Goal: Transaction & Acquisition: Purchase product/service

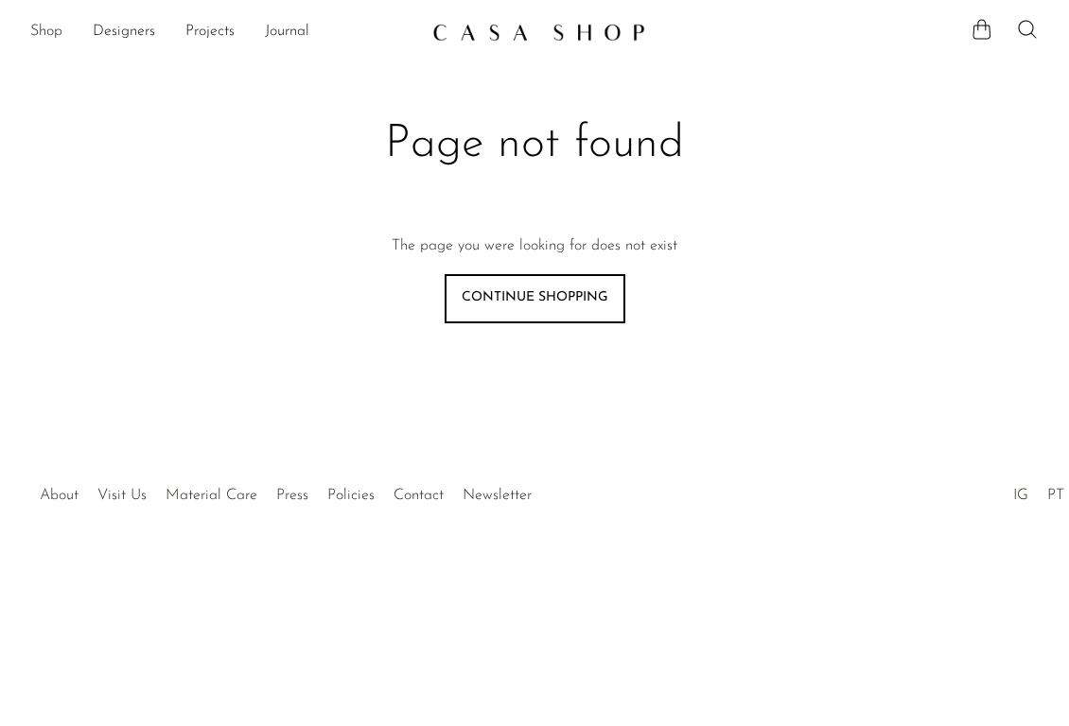
click at [38, 26] on link "Shop" at bounding box center [46, 32] width 32 height 25
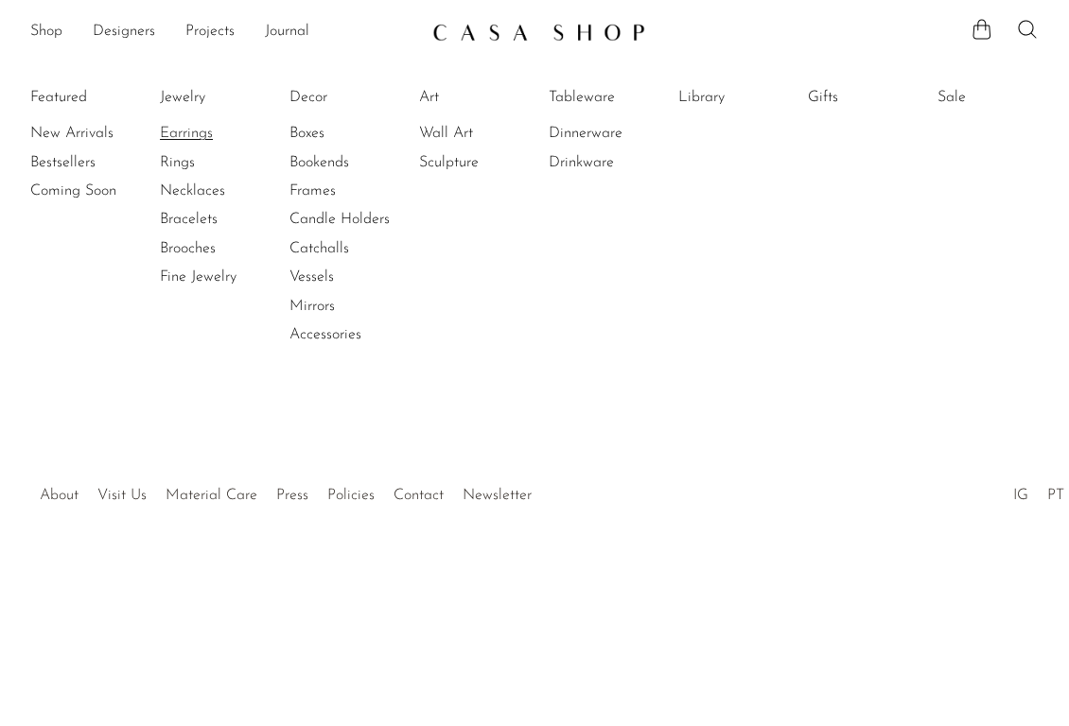
click at [185, 130] on link "Earrings" at bounding box center [231, 133] width 142 height 21
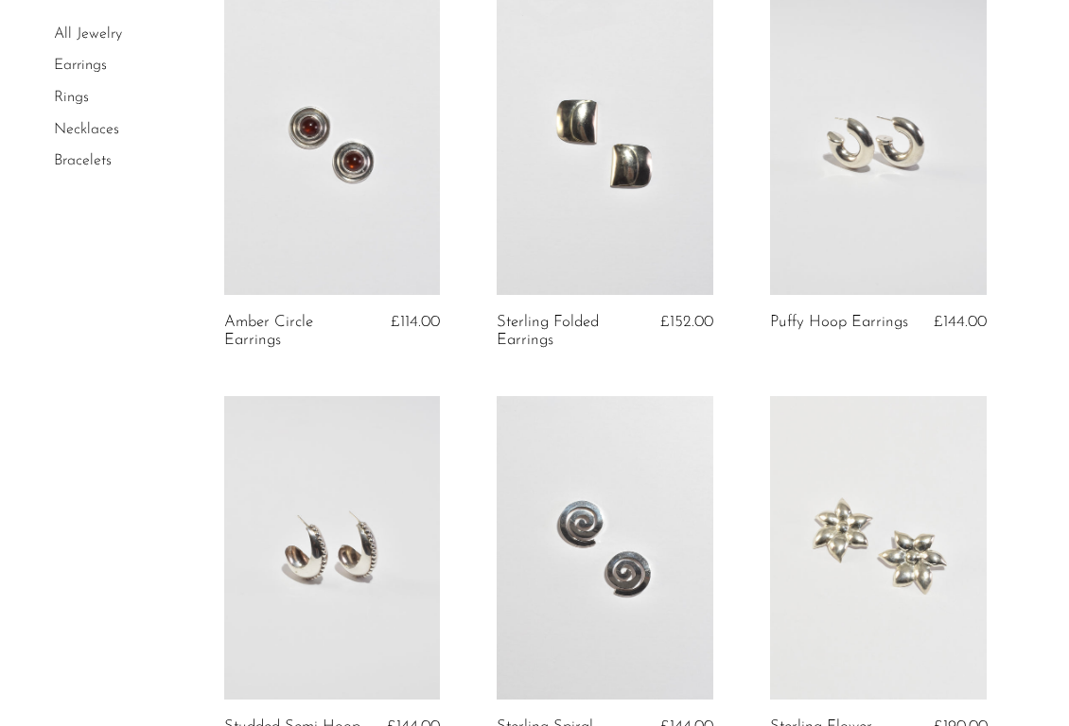
scroll to position [473, 0]
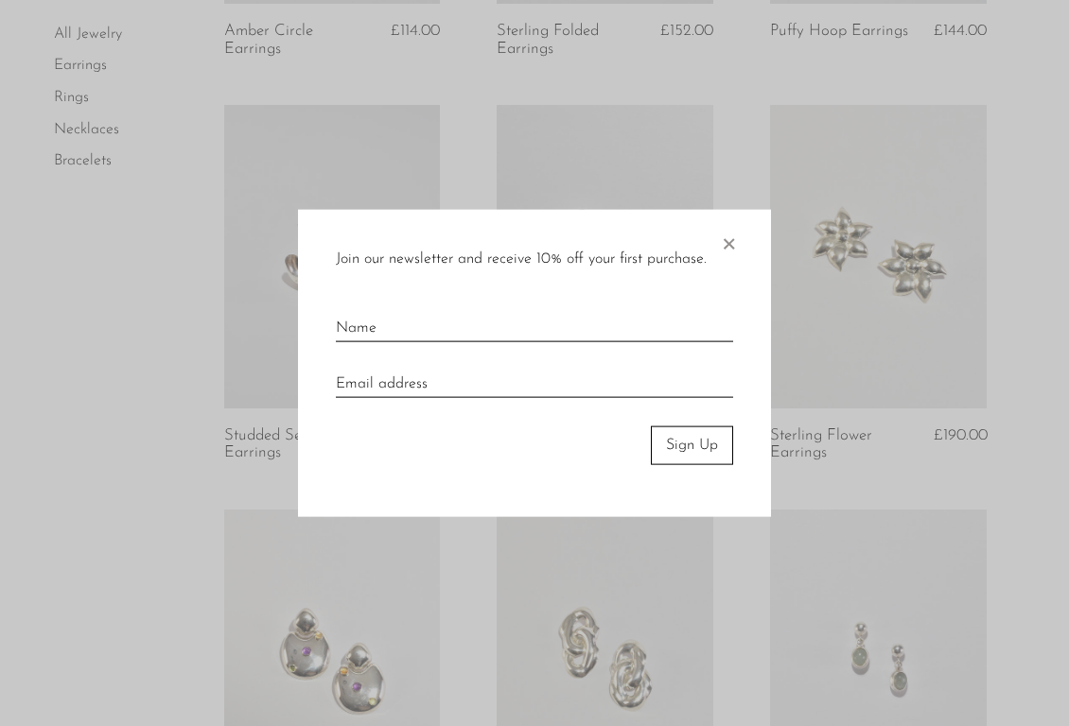
click at [729, 247] on span "×" at bounding box center [728, 240] width 19 height 61
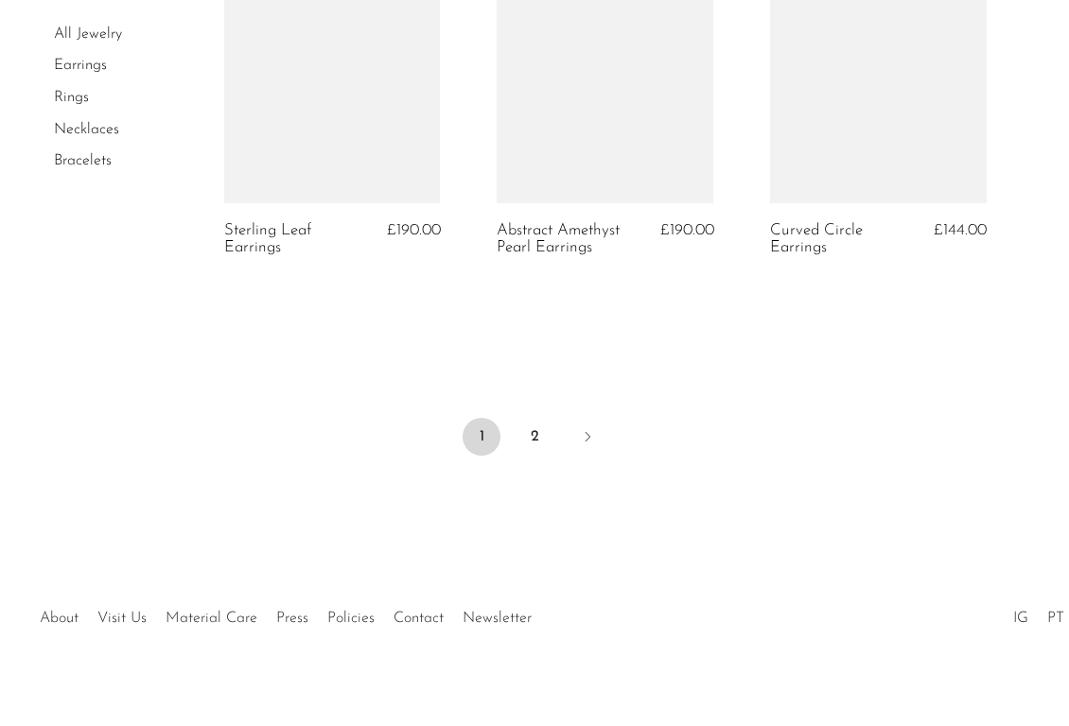
scroll to position [4739, 0]
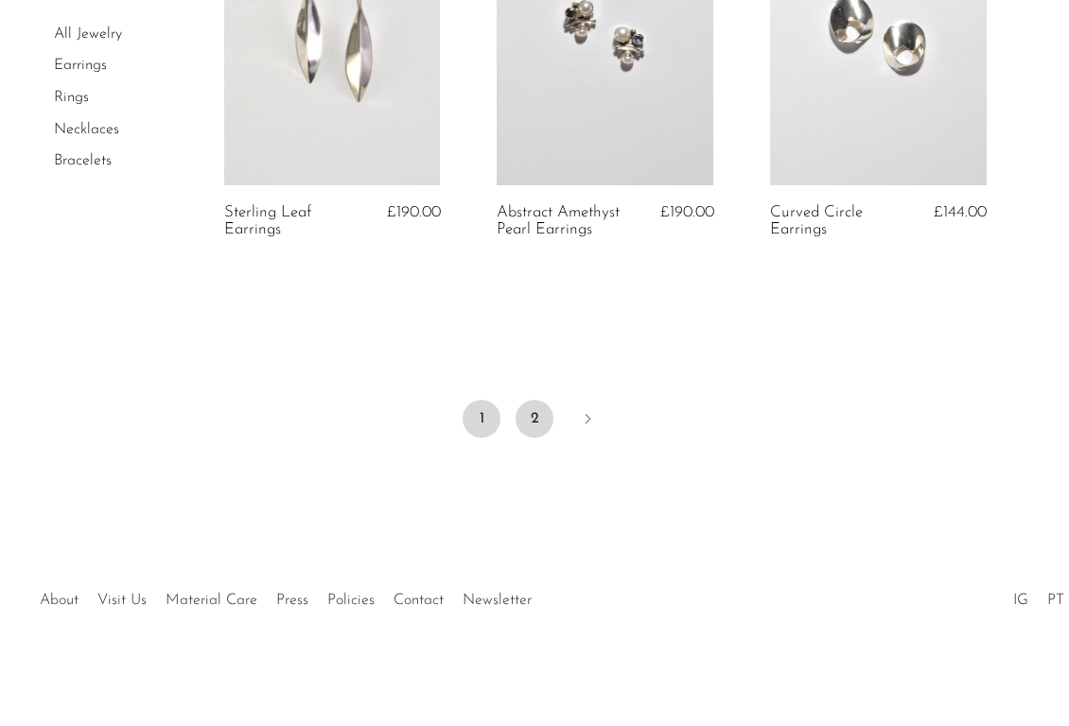
click at [537, 432] on link "2" at bounding box center [534, 419] width 38 height 38
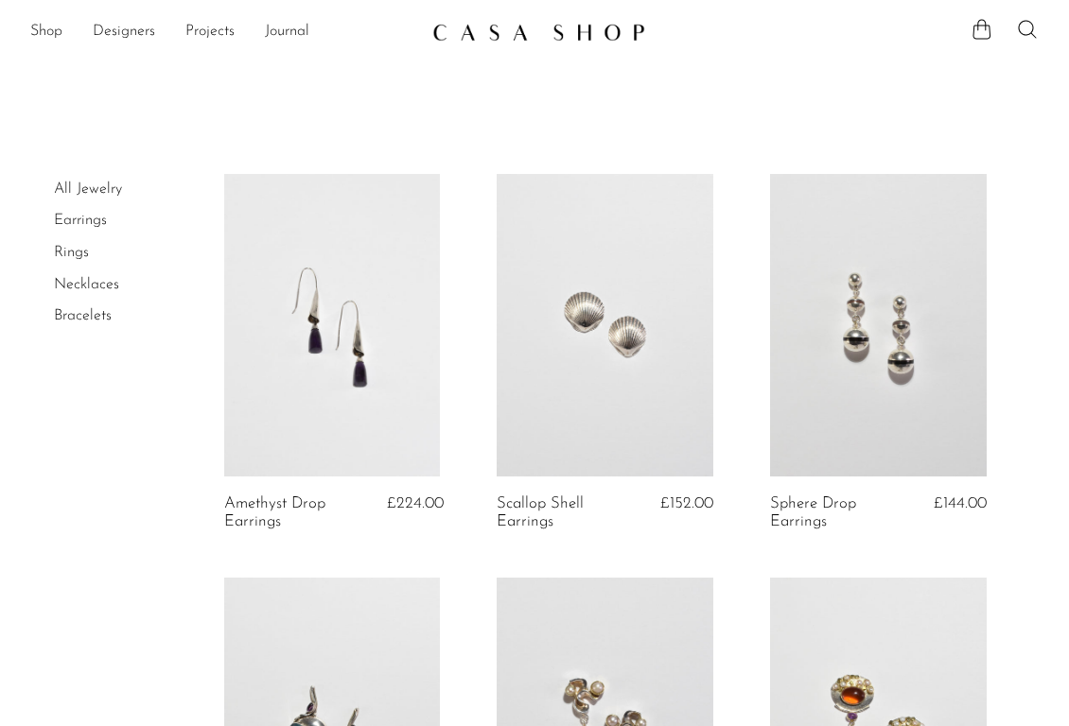
click at [92, 184] on link "All Jewelry" at bounding box center [88, 189] width 68 height 15
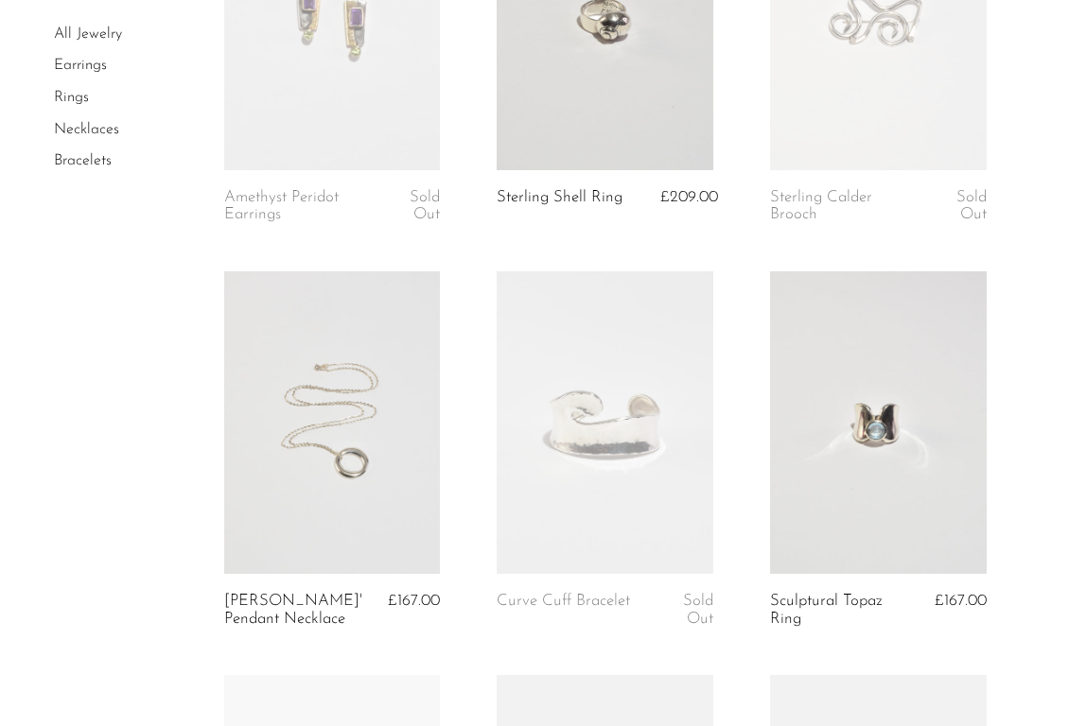
scroll to position [944, 0]
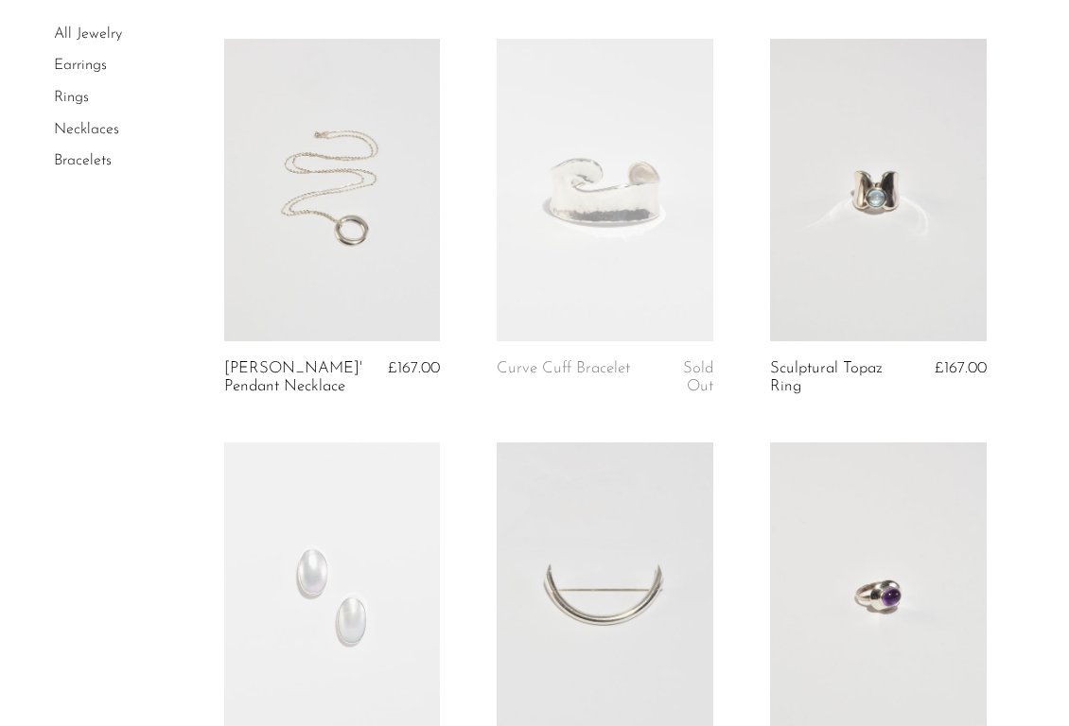
click at [865, 269] on link at bounding box center [878, 191] width 217 height 304
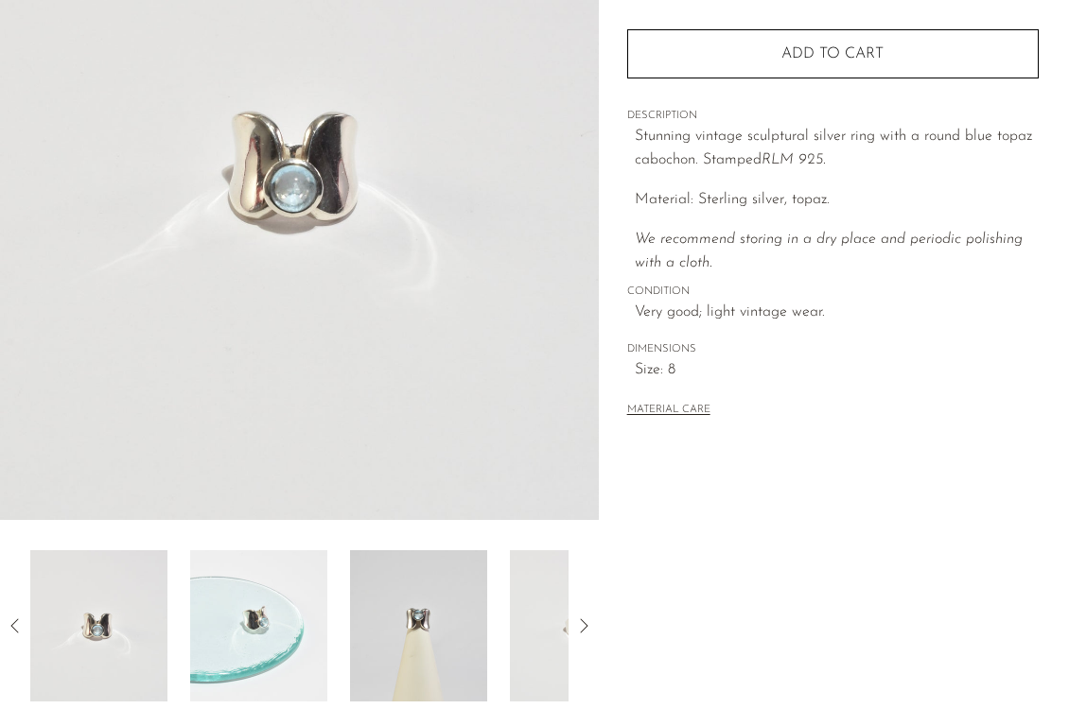
scroll to position [505, 0]
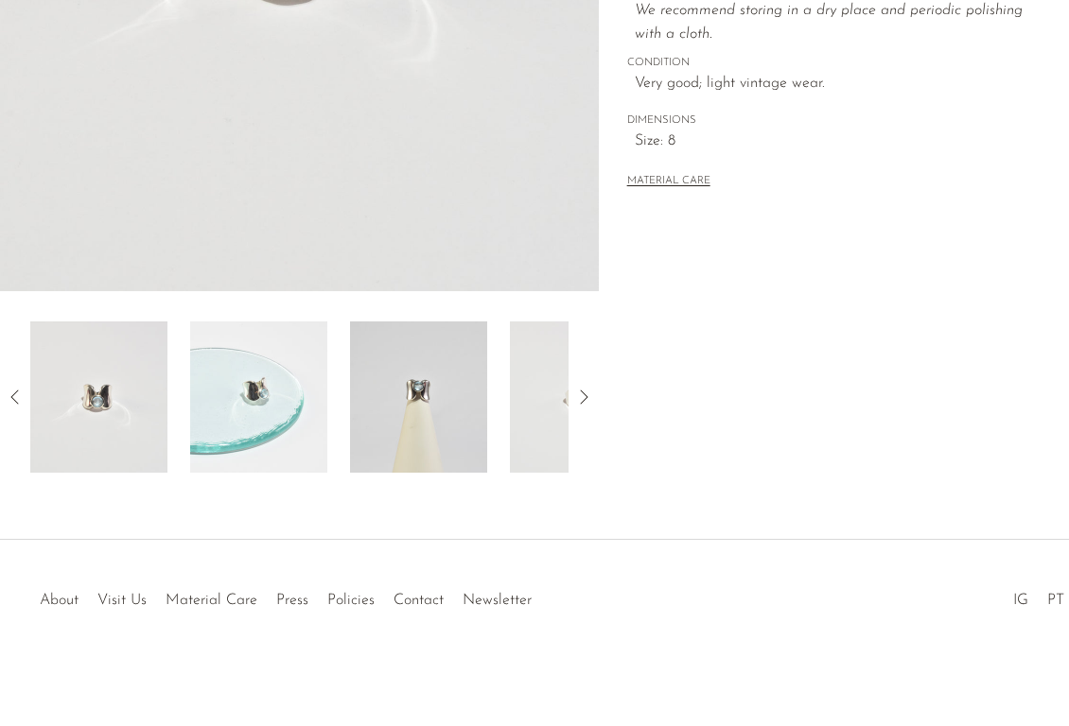
click at [289, 410] on img at bounding box center [258, 397] width 137 height 151
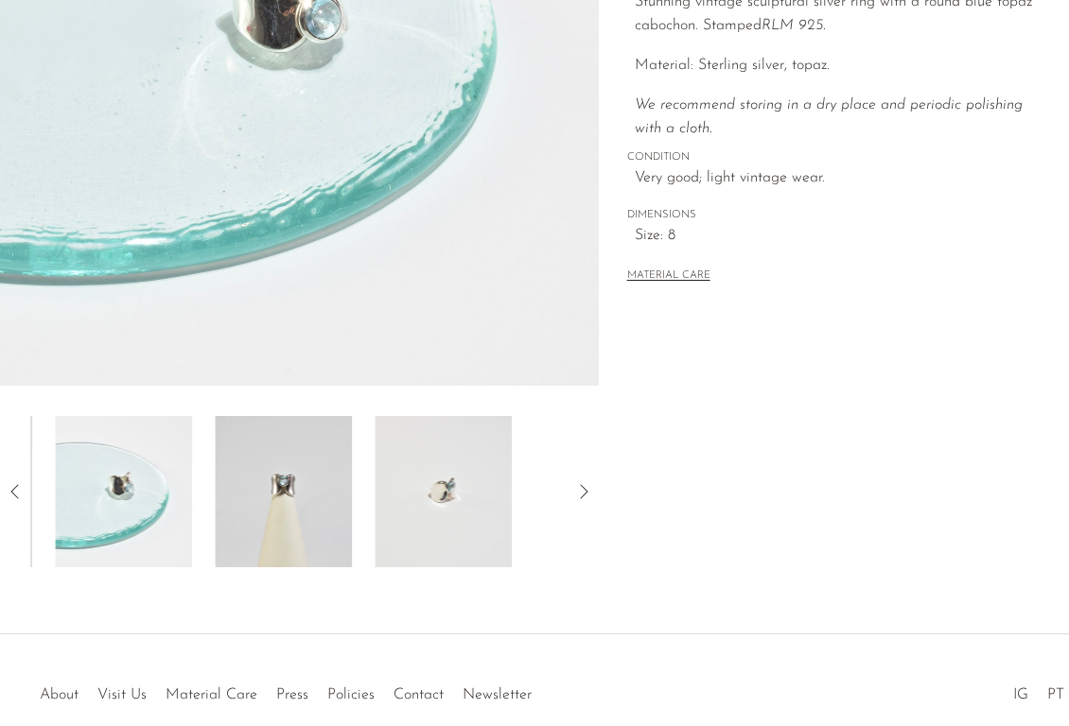
scroll to position [283, 0]
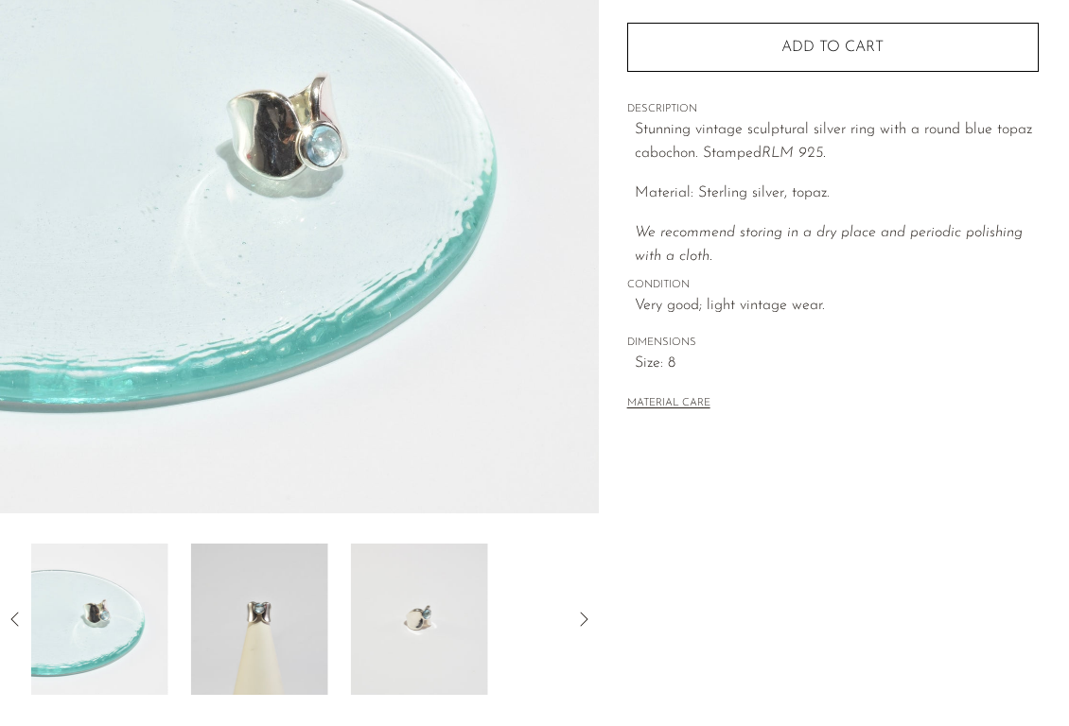
click at [268, 570] on img at bounding box center [259, 619] width 137 height 151
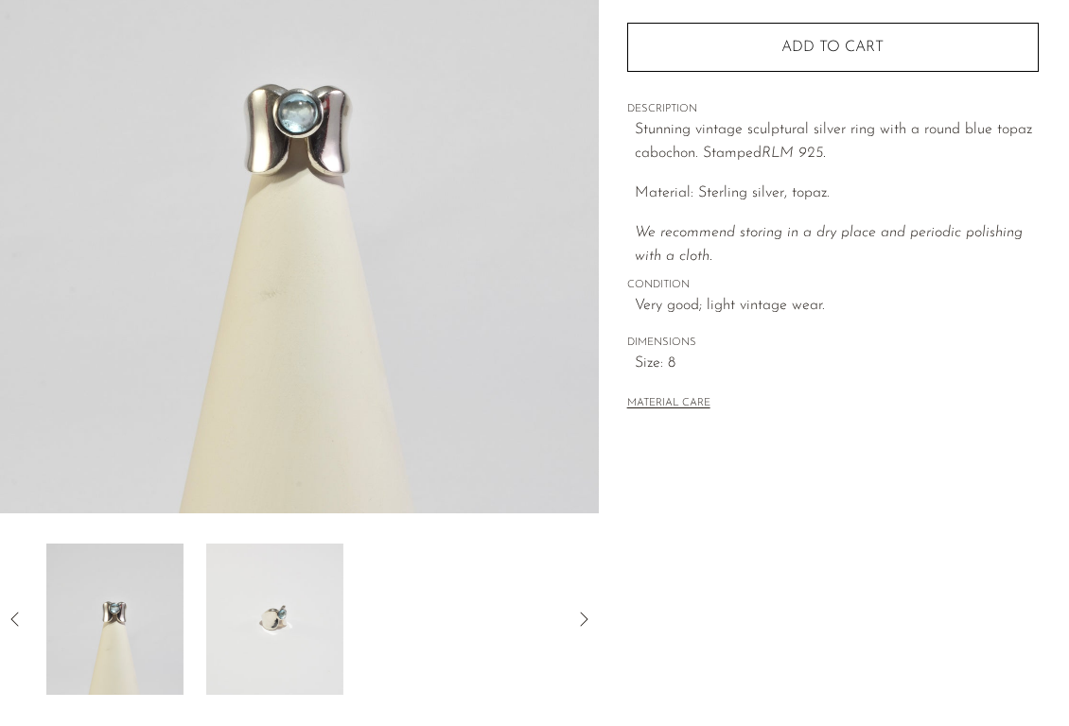
click at [281, 574] on img at bounding box center [274, 619] width 137 height 151
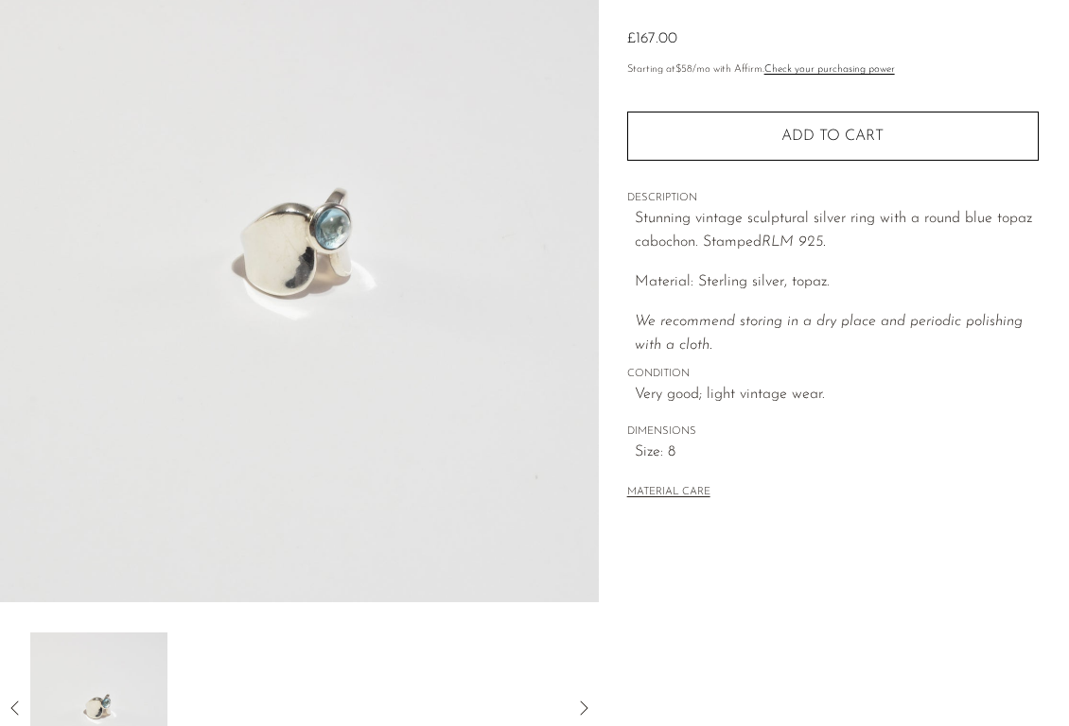
scroll to position [0, 0]
